Goal: Transaction & Acquisition: Purchase product/service

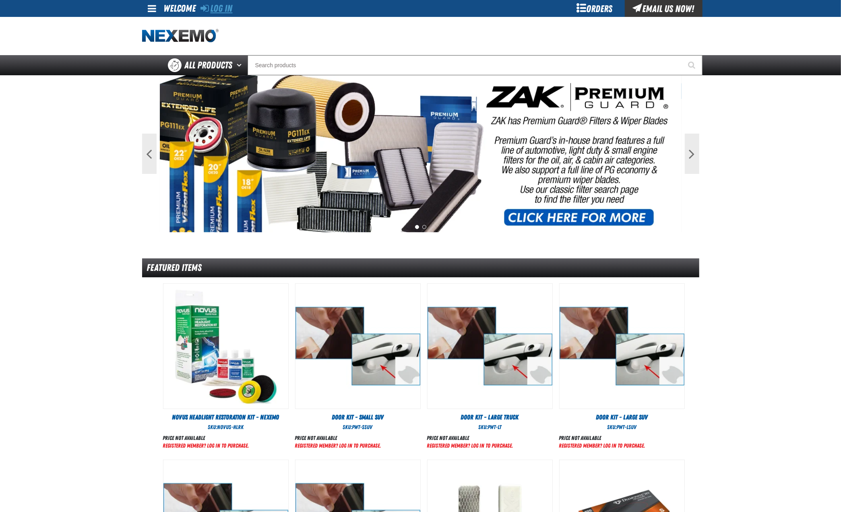
click at [221, 6] on link "Log In" at bounding box center [217, 8] width 32 height 11
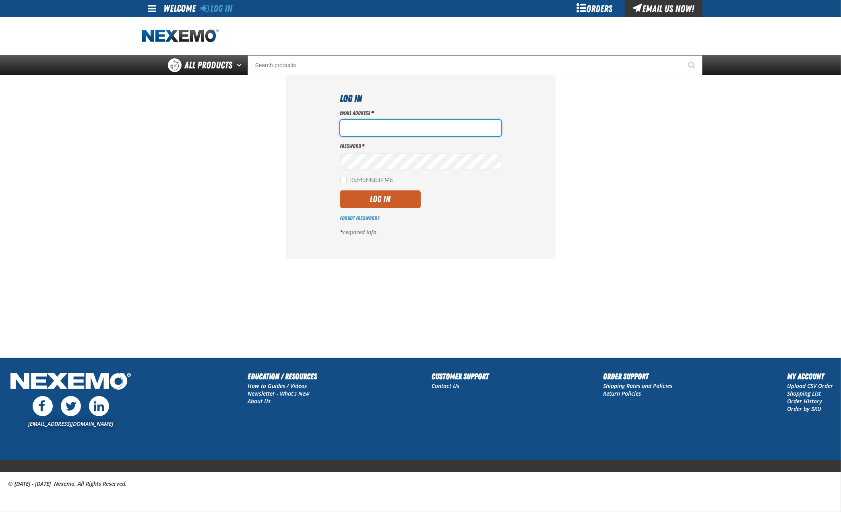
type input "hfernandez@tap-pr.com"
click at [384, 197] on button "Log In" at bounding box center [380, 199] width 81 height 18
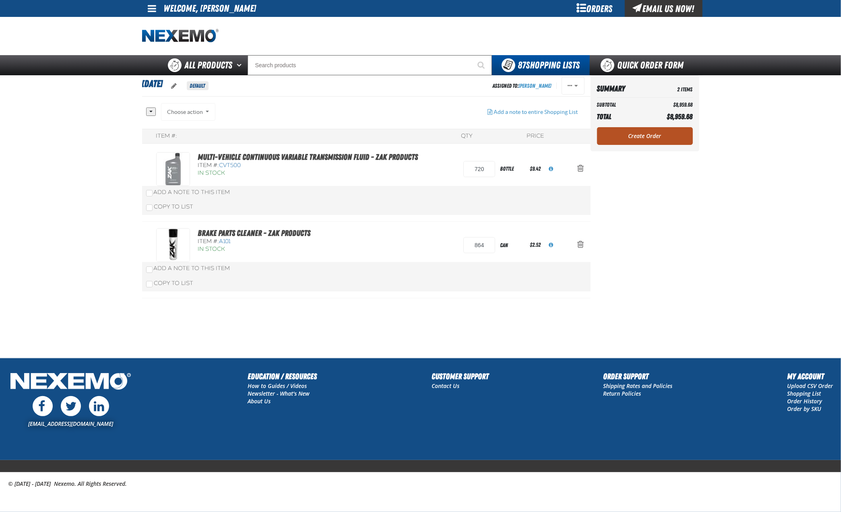
click at [650, 137] on link "Create Order" at bounding box center [645, 136] width 96 height 18
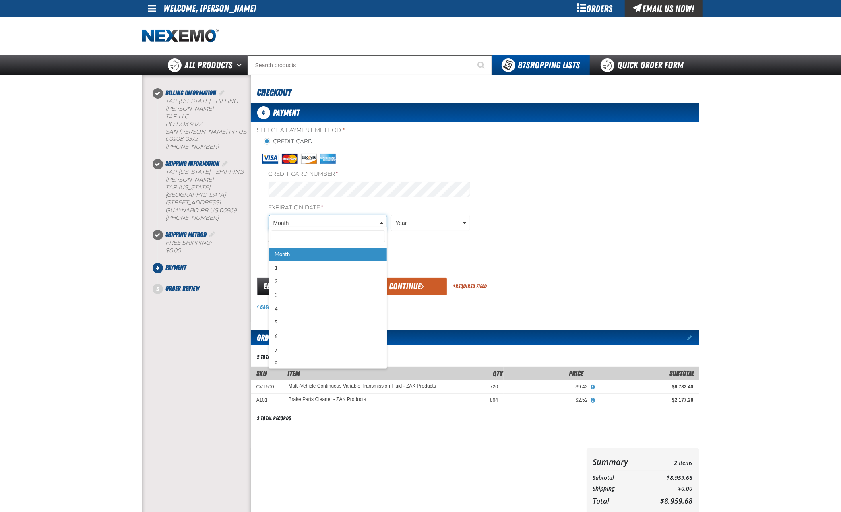
click at [361, 221] on body "Skip to Main Content Staging Site 5.1 Upgrade Site My Account My Account Suppor…" at bounding box center [420, 335] width 841 height 671
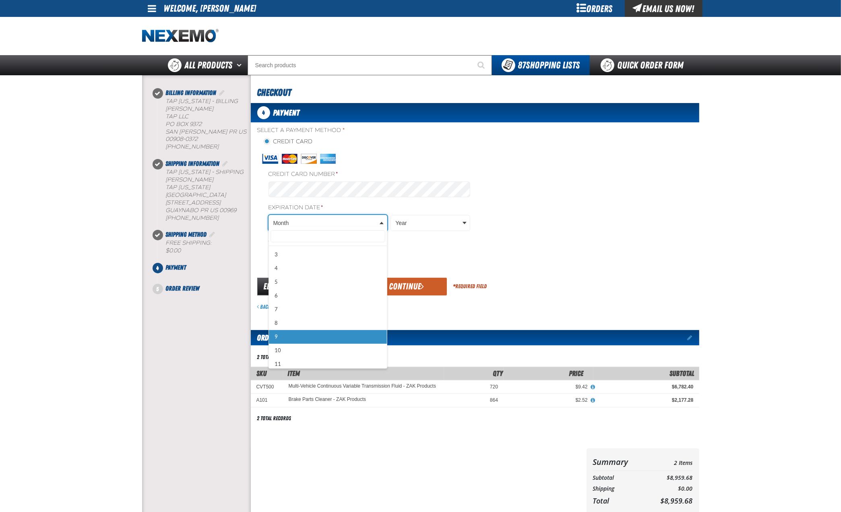
scroll to position [43, 0]
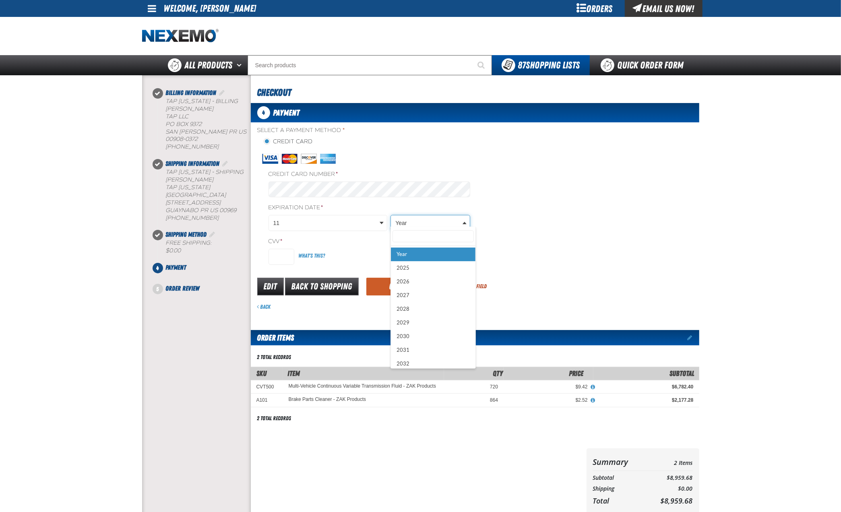
click at [416, 214] on body "Skip to Main Content Staging Site 5.1 Upgrade Site My Account My Account Suppor…" at bounding box center [420, 335] width 841 height 671
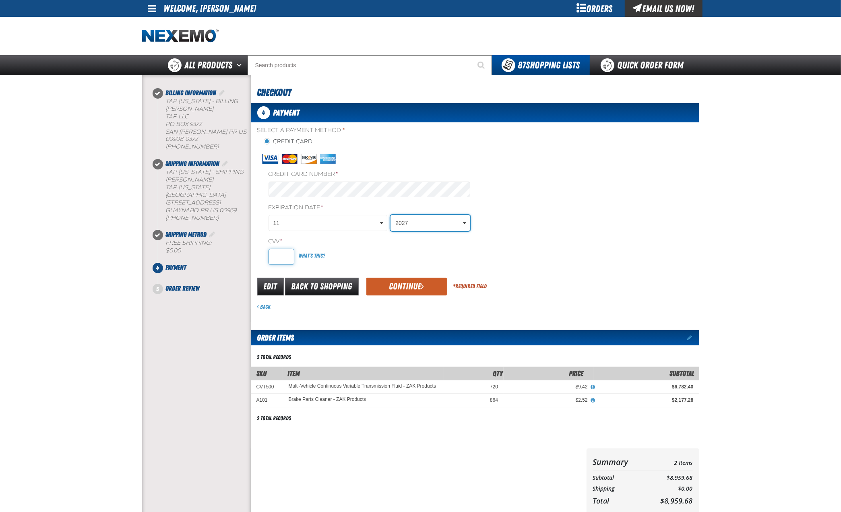
click at [285, 252] on input "CVV *" at bounding box center [282, 257] width 26 height 16
type input "716"
click at [409, 280] on button "Continue" at bounding box center [406, 287] width 81 height 18
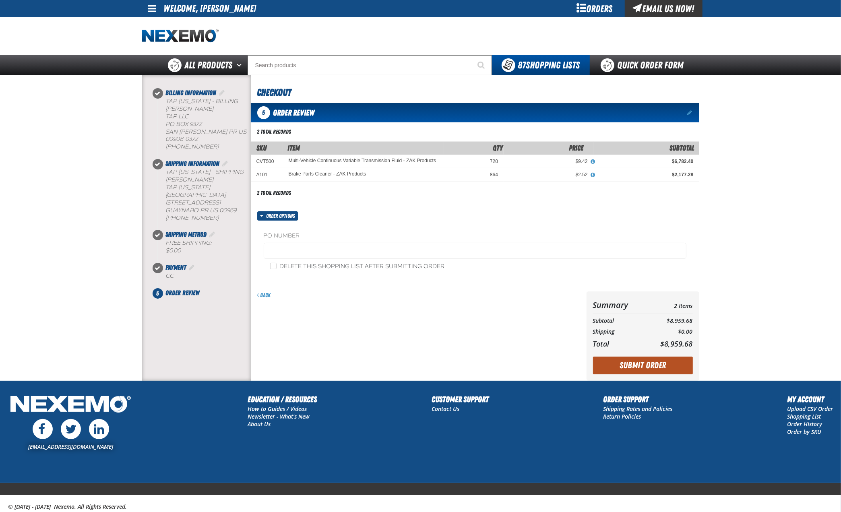
click at [635, 366] on button "Submit Order" at bounding box center [643, 366] width 100 height 18
